Goal: Task Accomplishment & Management: Manage account settings

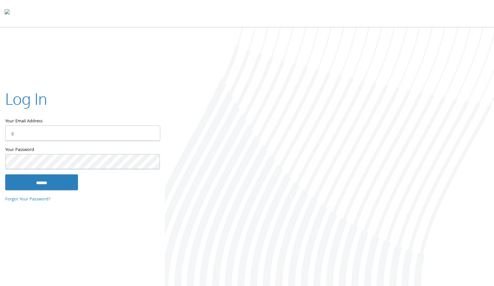
type input "**********"
click at [39, 187] on input "******" at bounding box center [41, 182] width 73 height 16
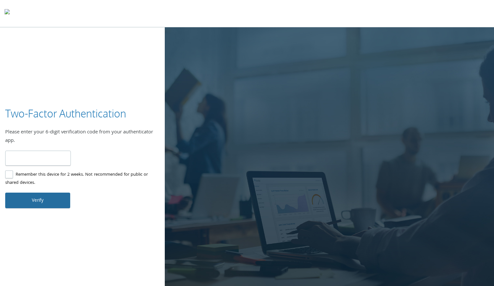
type input "******"
click at [35, 200] on button "Verify" at bounding box center [37, 200] width 65 height 16
